Goal: Information Seeking & Learning: Learn about a topic

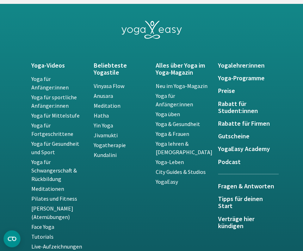
scroll to position [1563, 0]
click at [227, 93] on h5 "Preise" at bounding box center [245, 90] width 54 height 7
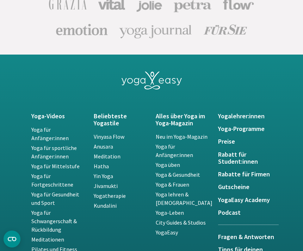
scroll to position [1478, 0]
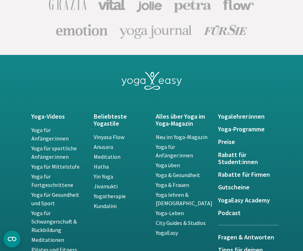
click at [244, 158] on h5 "Rabatt für Student:innen" at bounding box center [245, 159] width 54 height 14
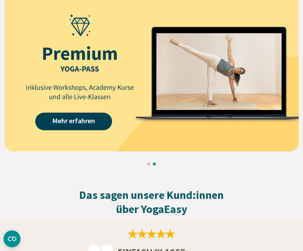
scroll to position [875, 0]
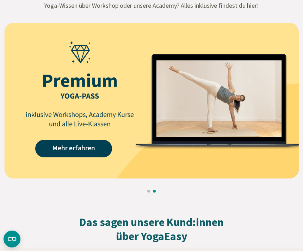
click at [99, 153] on link "Mehr erfahren" at bounding box center [73, 149] width 77 height 18
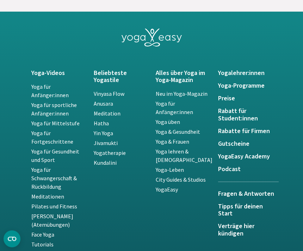
scroll to position [1506, 0]
click at [181, 152] on link "Yoga lehren & [DEMOGRAPHIC_DATA]" at bounding box center [184, 156] width 57 height 16
